Goal: Task Accomplishment & Management: Use online tool/utility

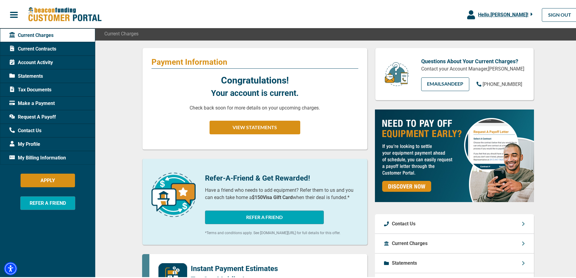
scroll to position [30, 0]
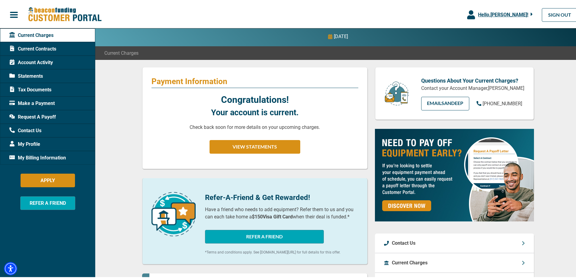
click at [41, 60] on span "Account Activity" at bounding box center [31, 61] width 44 height 7
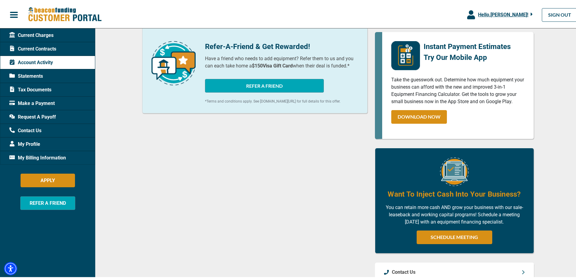
scroll to position [30, 0]
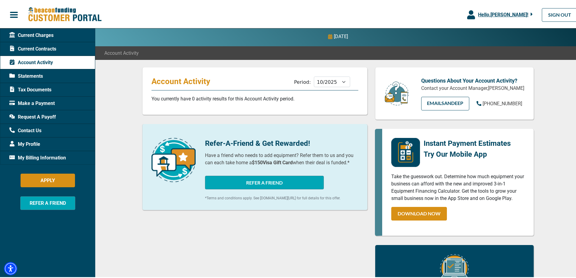
click at [46, 49] on span "Current Contracts" at bounding box center [32, 47] width 47 height 7
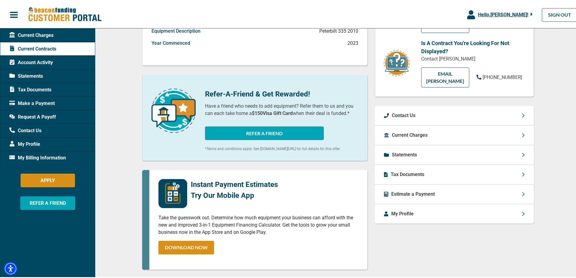
scroll to position [46, 0]
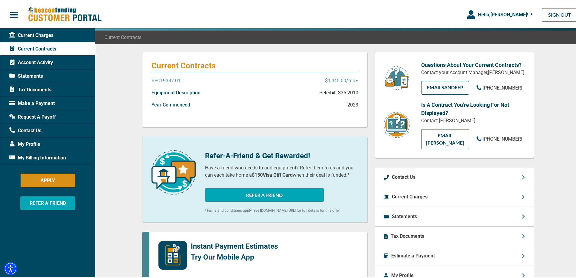
click at [161, 80] on p "BFC19387-01" at bounding box center [166, 79] width 29 height 7
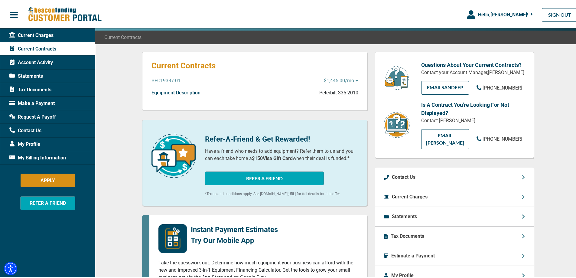
click at [355, 79] on icon at bounding box center [356, 80] width 3 height 2
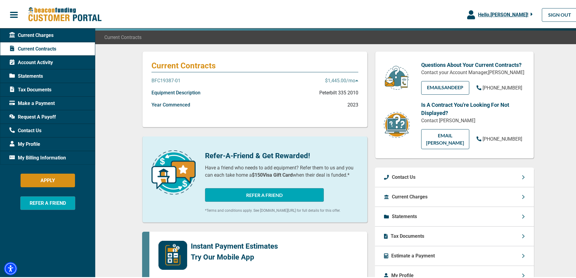
click at [35, 62] on span "Account Activity" at bounding box center [31, 61] width 44 height 7
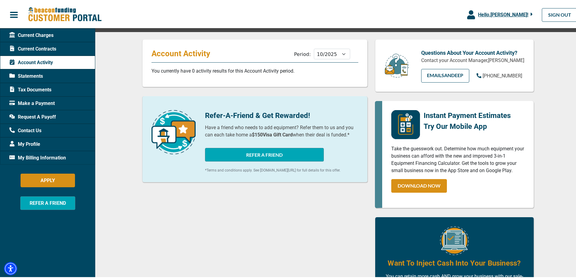
scroll to position [60, 0]
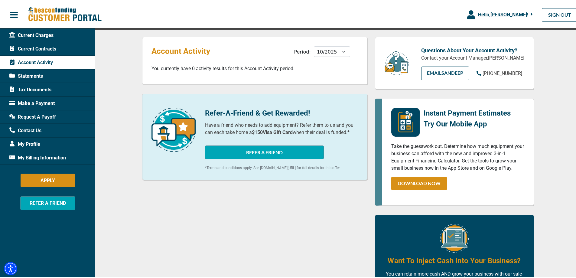
click at [32, 143] on span "My Profile" at bounding box center [24, 142] width 31 height 7
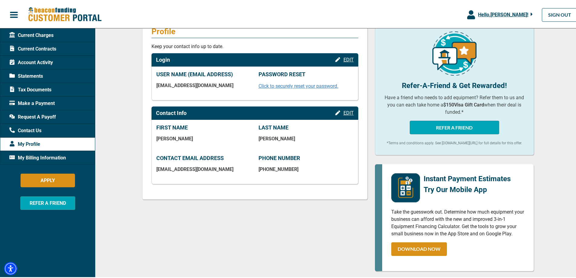
scroll to position [91, 0]
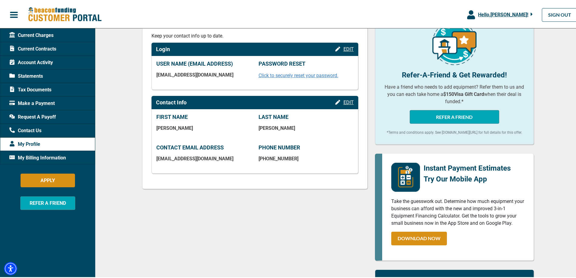
click at [33, 75] on span "Statements" at bounding box center [26, 74] width 34 height 7
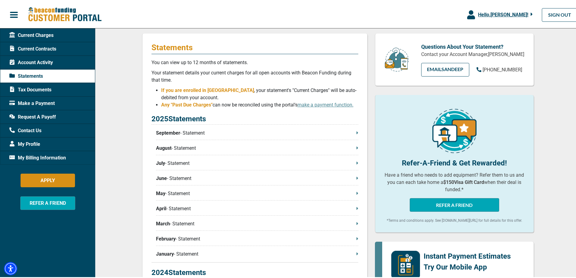
scroll to position [60, 0]
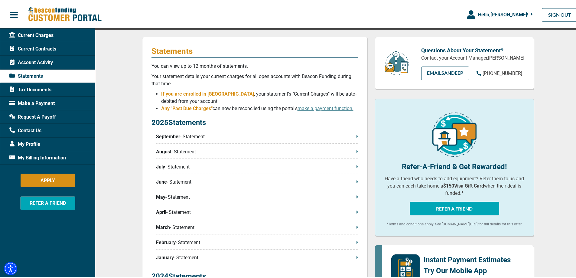
click at [357, 136] on icon at bounding box center [358, 135] width 2 height 3
click at [357, 137] on icon at bounding box center [358, 135] width 2 height 5
click at [41, 117] on span "Request A Payoff" at bounding box center [32, 115] width 47 height 7
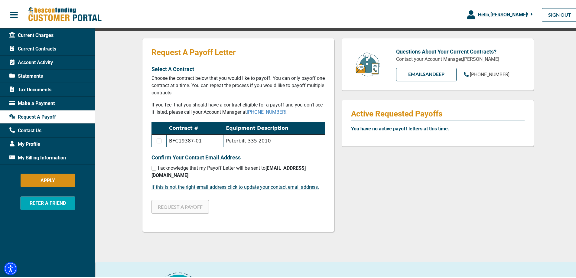
scroll to position [60, 0]
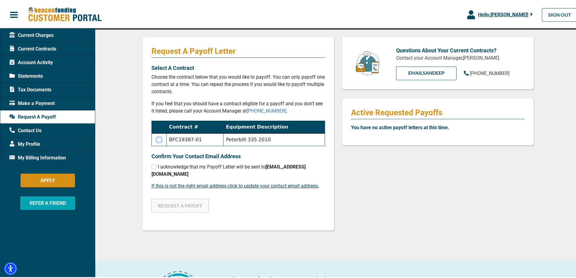
click at [157, 139] on input "checkbox" at bounding box center [159, 138] width 5 height 5
checkbox input "true"
click at [152, 165] on input "checkbox" at bounding box center [154, 165] width 5 height 5
checkbox input "true"
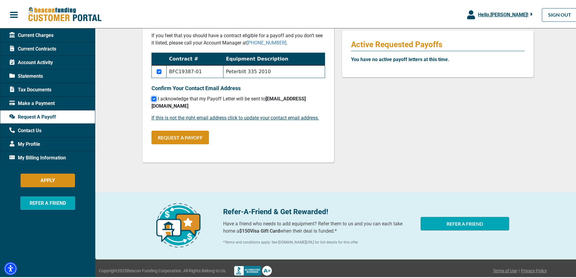
scroll to position [98, 0]
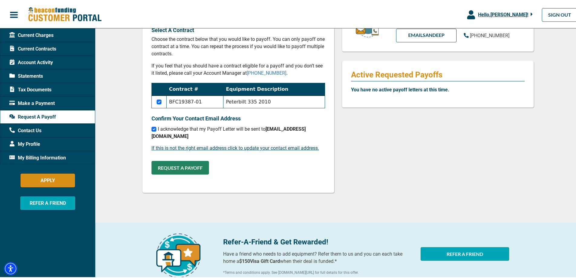
click at [164, 160] on button "REQUEST A PAYOFF" at bounding box center [180, 167] width 57 height 14
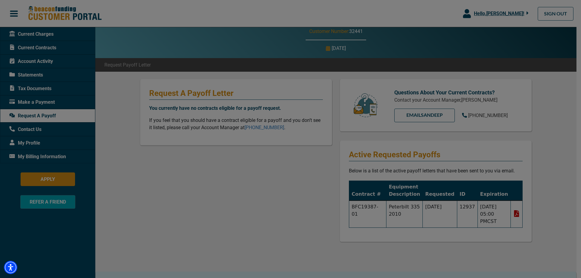
scroll to position [8, 0]
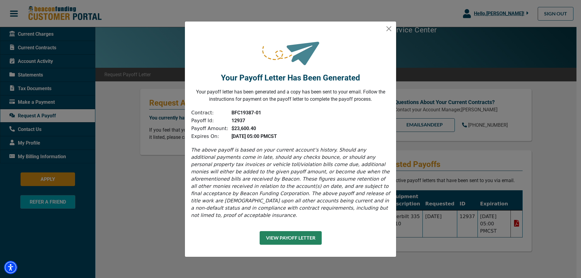
click at [309, 233] on button "View Payoff Letter" at bounding box center [291, 238] width 62 height 14
